Goal: Task Accomplishment & Management: Use online tool/utility

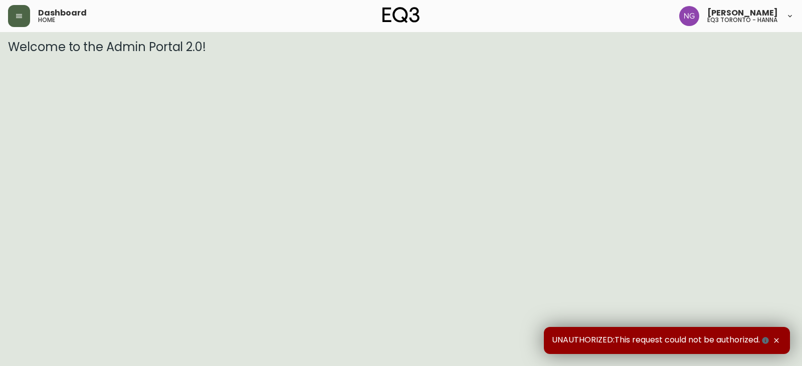
click at [23, 25] on button "button" at bounding box center [19, 16] width 22 height 22
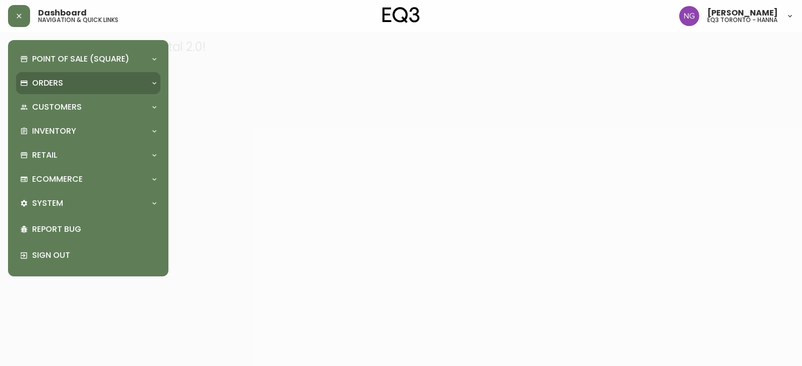
click at [49, 80] on p "Orders" at bounding box center [47, 83] width 31 height 11
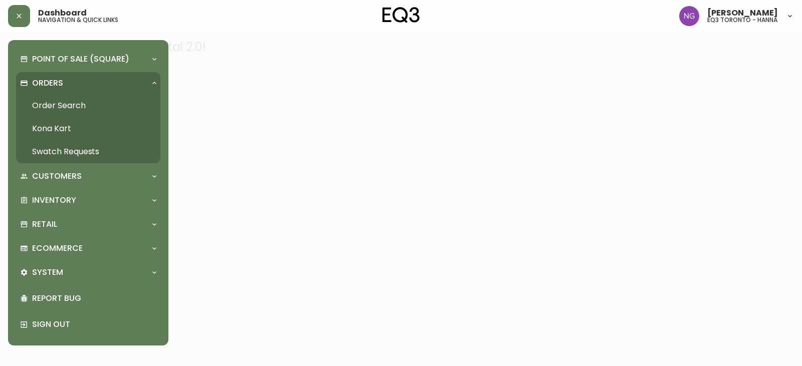
click at [85, 96] on link "Order Search" at bounding box center [88, 105] width 144 height 23
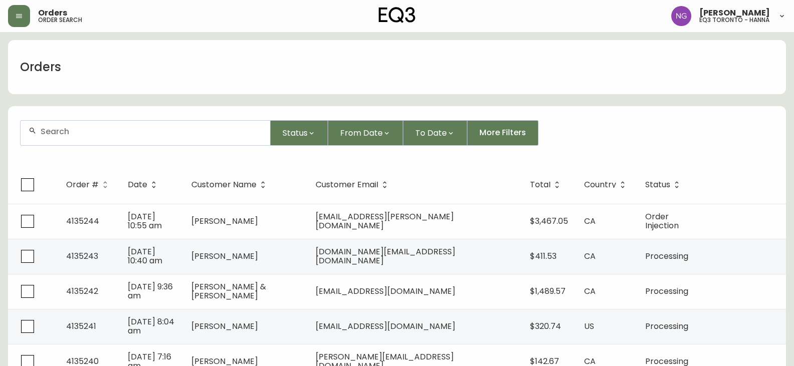
click at [105, 137] on div at bounding box center [146, 133] width 250 height 25
type input "andrew gilmour"
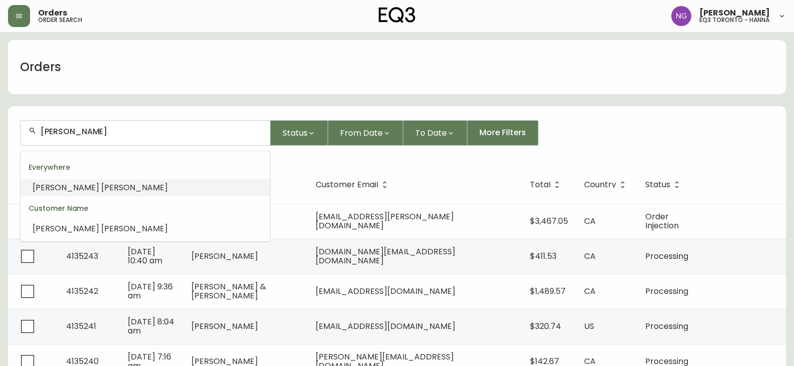
click at [95, 197] on div "Customer Name" at bounding box center [146, 208] width 250 height 24
click at [100, 186] on li "andrew gilmour" at bounding box center [146, 187] width 250 height 17
